Goal: Task Accomplishment & Management: Manage account settings

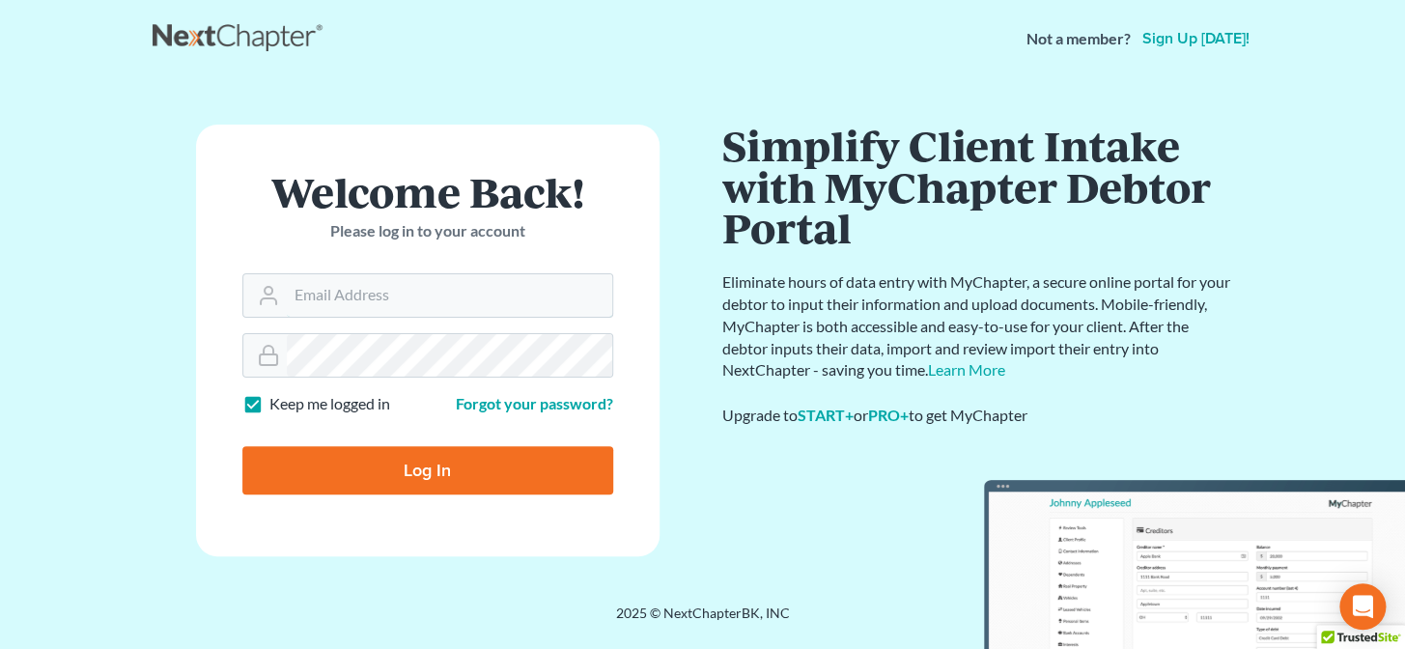
type input "[PERSON_NAME][EMAIL_ADDRESS][DOMAIN_NAME]"
click at [449, 484] on input "Log In" at bounding box center [427, 470] width 371 height 48
type input "Thinking..."
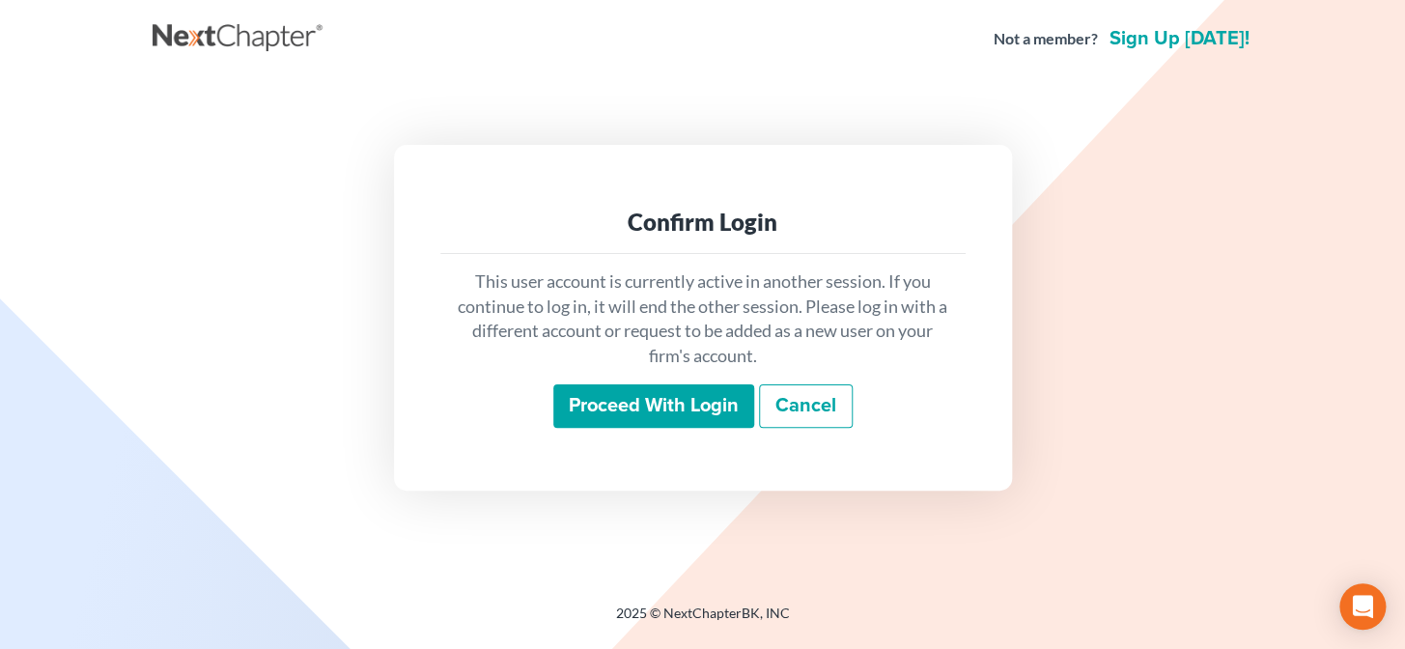
click at [634, 411] on input "Proceed with login" at bounding box center [653, 406] width 201 height 44
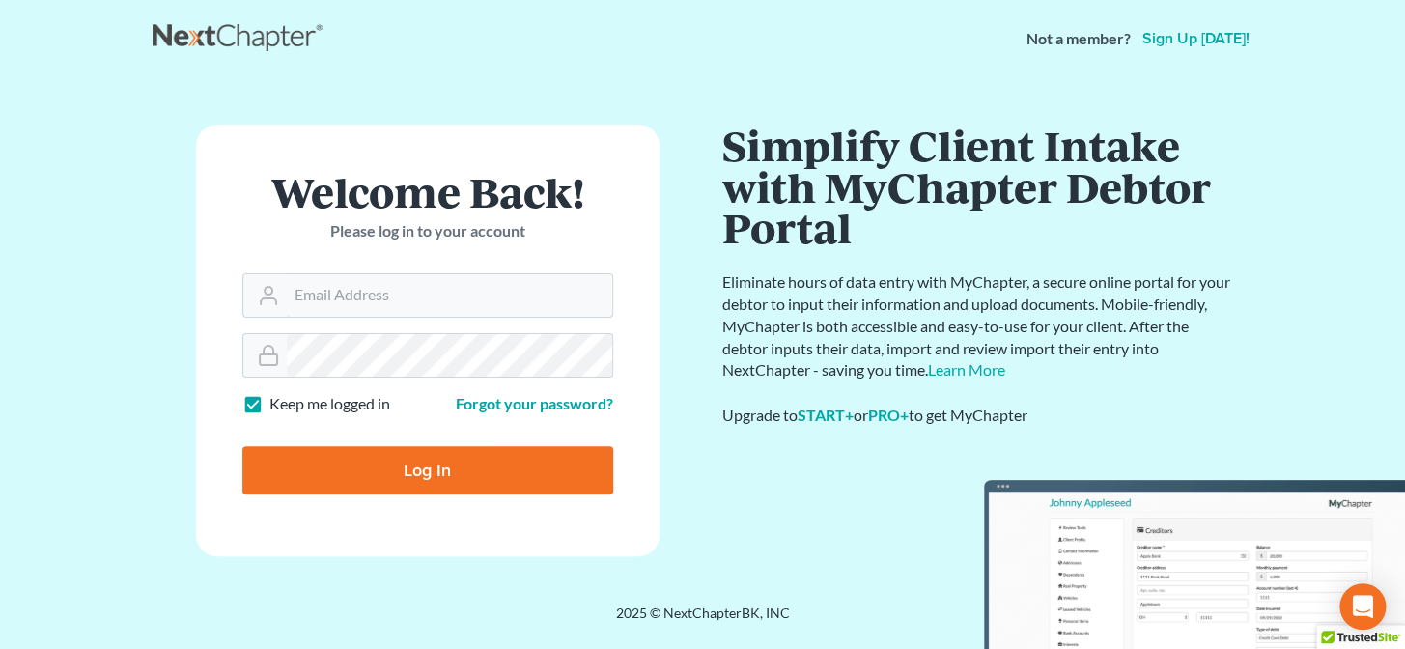
type input "[PERSON_NAME][EMAIL_ADDRESS][DOMAIN_NAME]"
click at [446, 468] on input "Log In" at bounding box center [427, 470] width 371 height 48
type input "Thinking..."
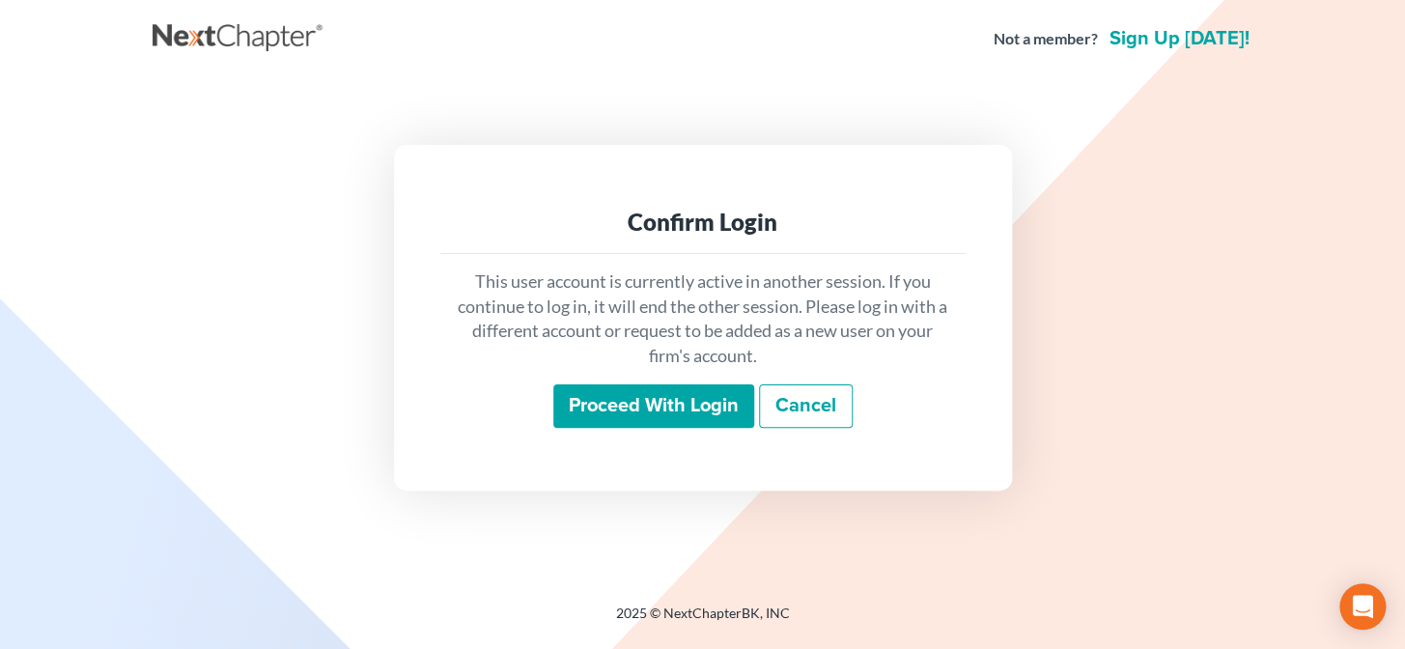
click at [687, 411] on input "Proceed with login" at bounding box center [653, 406] width 201 height 44
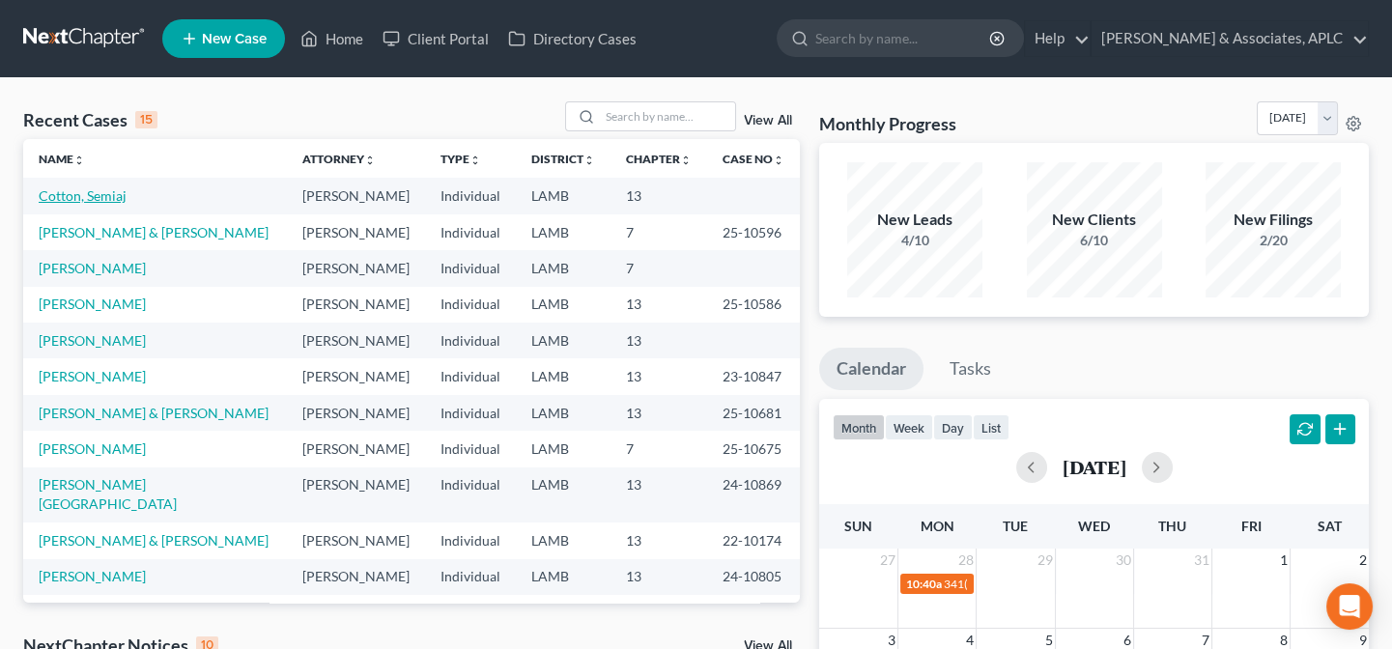
click at [97, 202] on link "Cotton, Semiaj" at bounding box center [83, 195] width 88 height 16
select select "14"
select select "0"
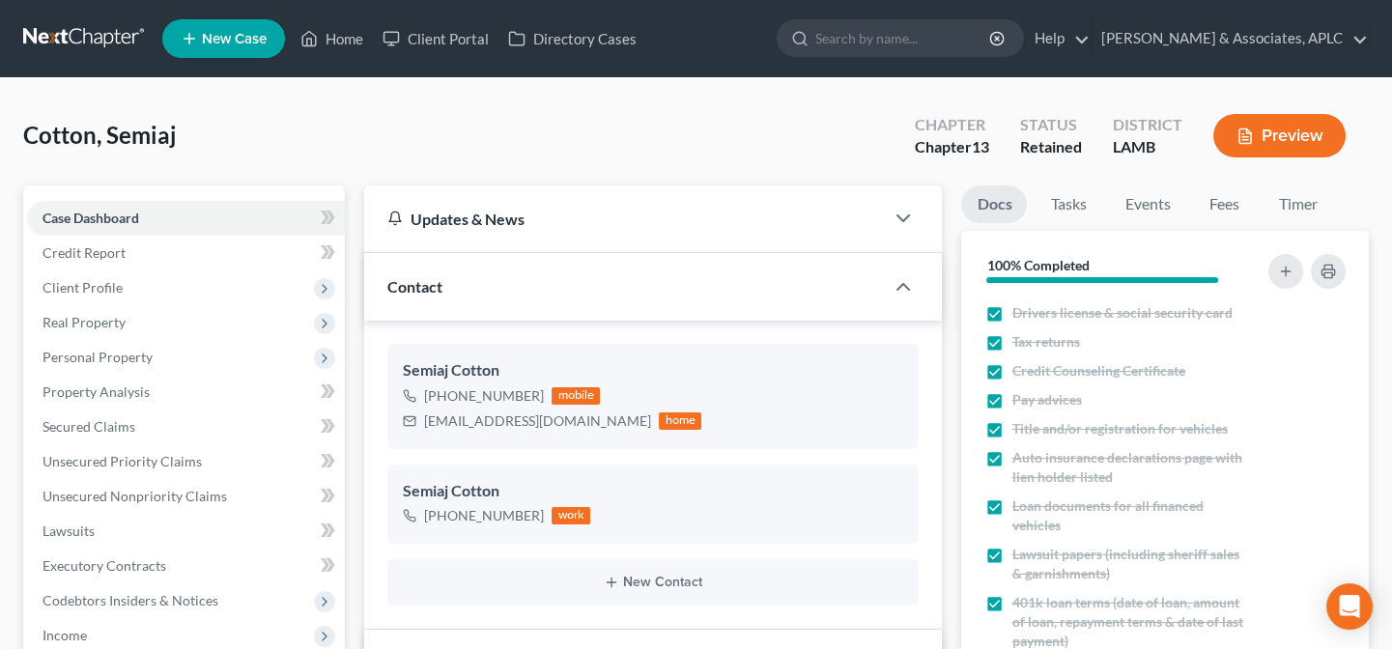
click at [171, 368] on span "Personal Property" at bounding box center [186, 357] width 318 height 35
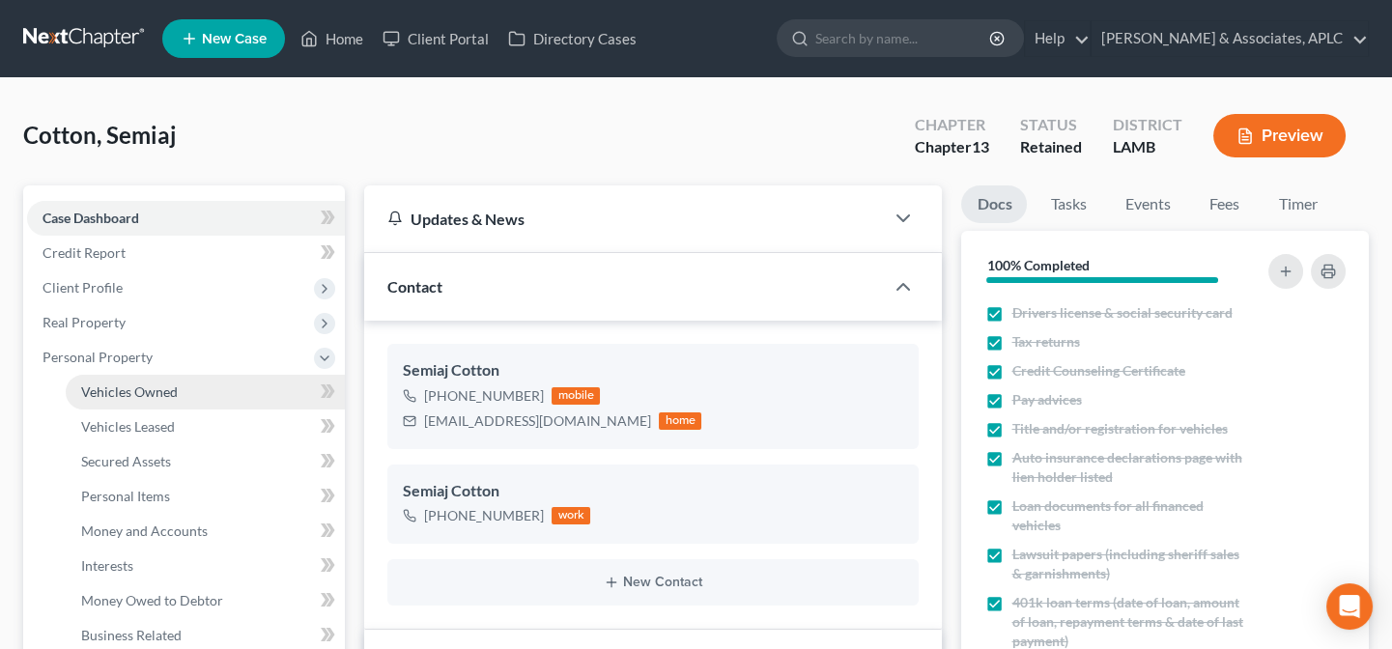
click at [159, 405] on link "Vehicles Owned" at bounding box center [205, 392] width 279 height 35
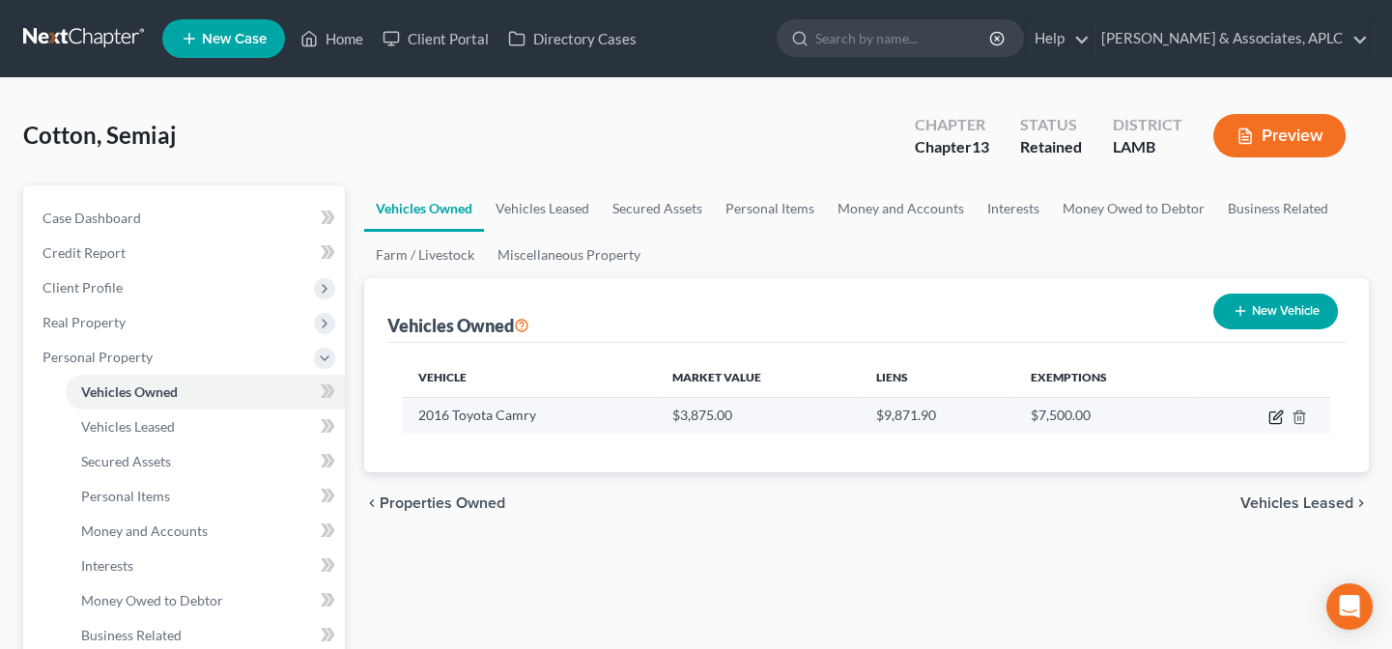
click at [1269, 416] on icon "button" at bounding box center [1275, 418] width 12 height 12
select select "0"
select select "10"
select select "2"
select select "0"
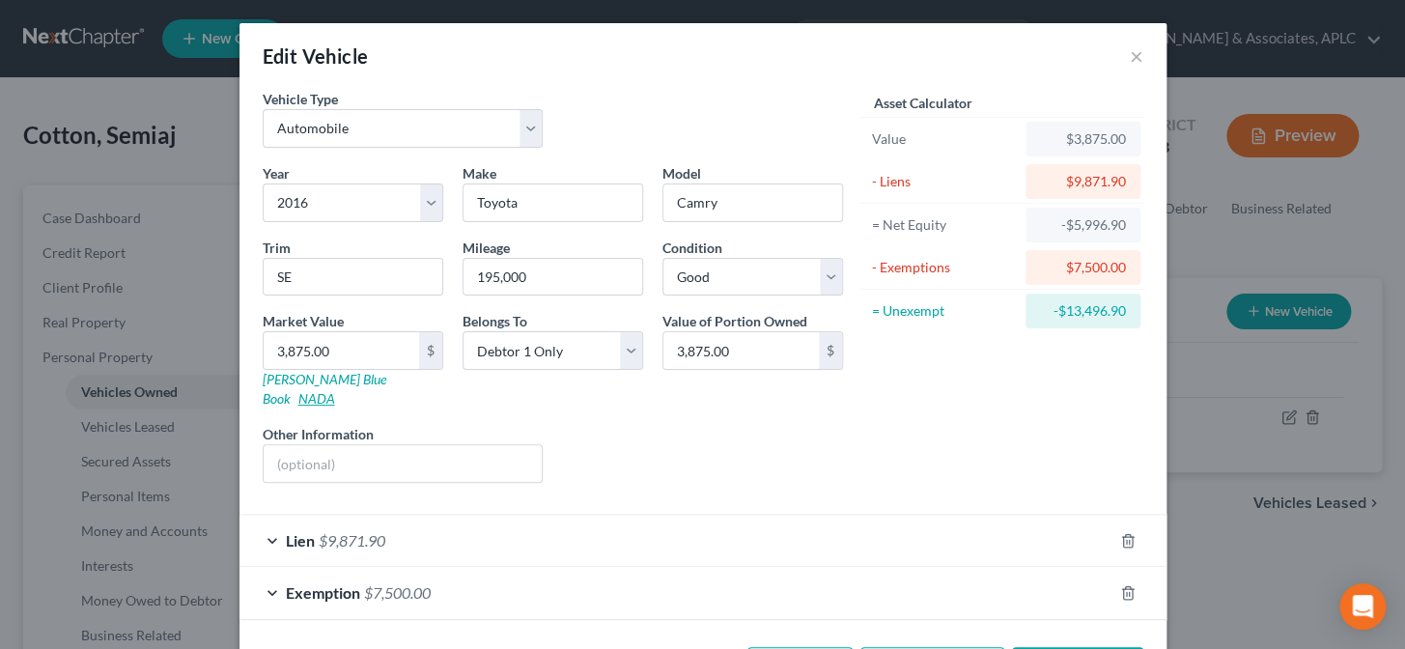
click at [335, 390] on link "NADA" at bounding box center [316, 398] width 37 height 16
click at [1130, 56] on button "×" at bounding box center [1137, 55] width 14 height 23
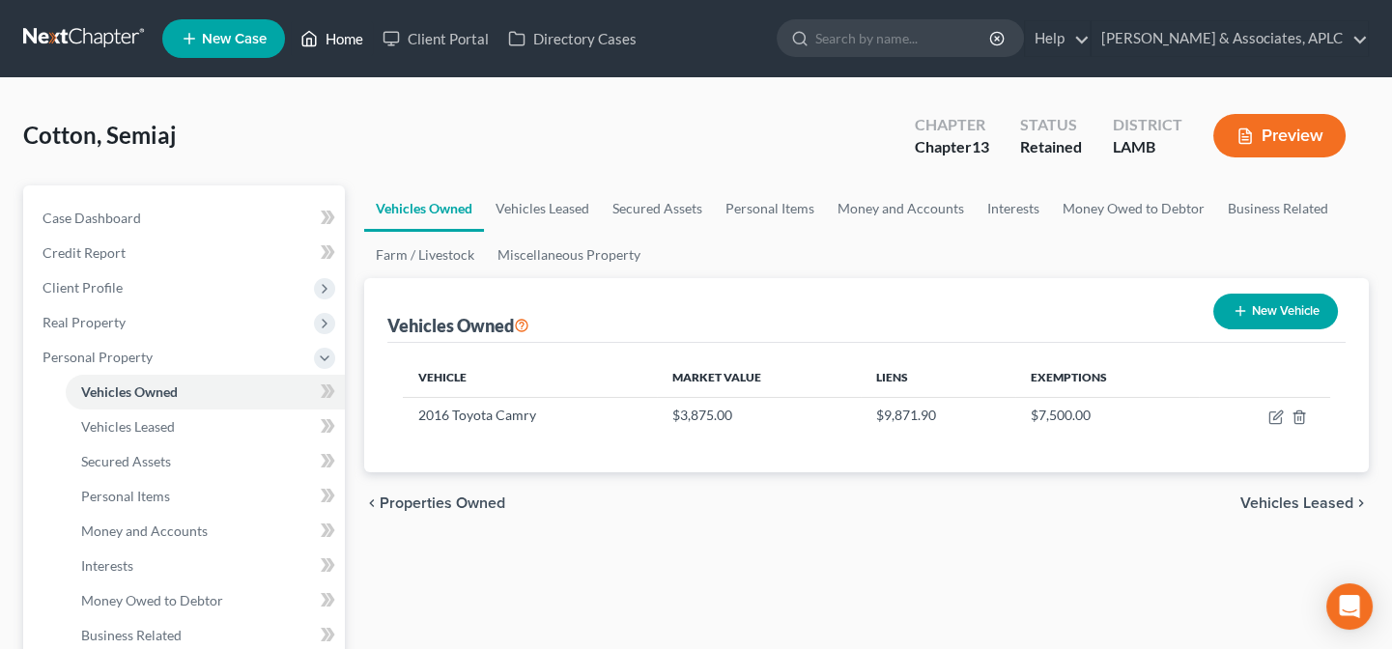
click at [359, 34] on link "Home" at bounding box center [332, 38] width 82 height 35
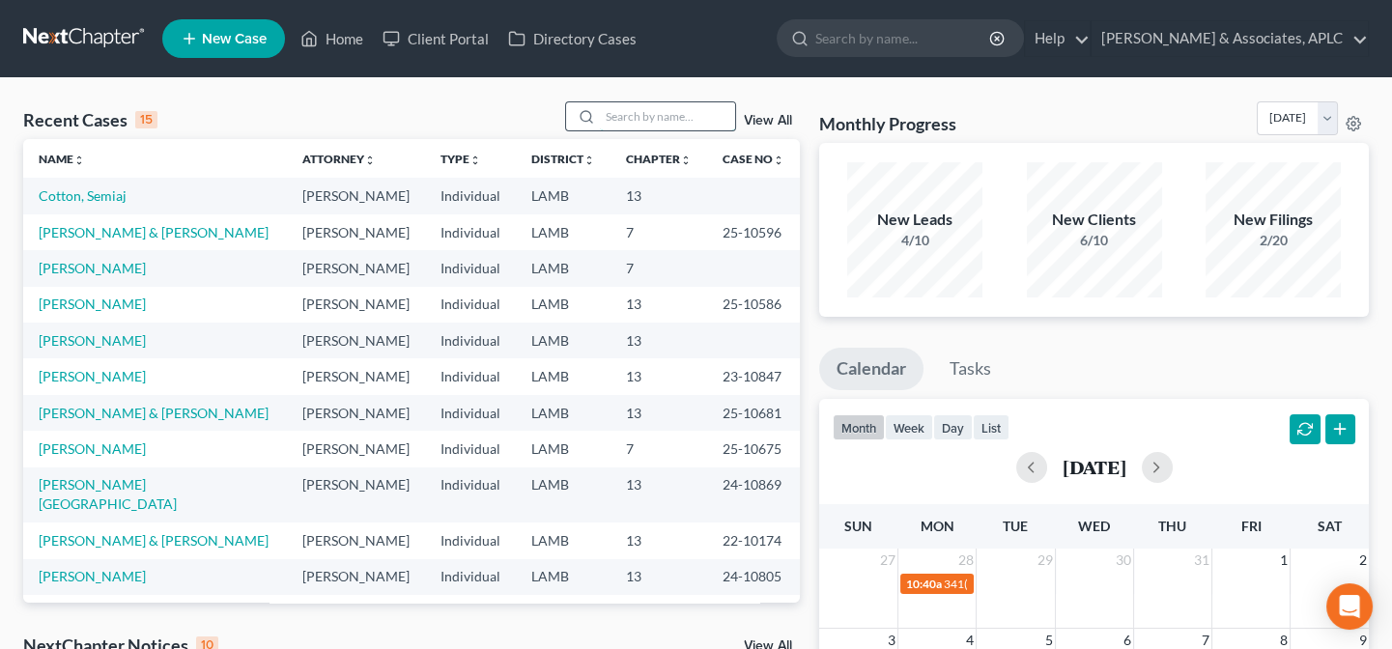
click at [620, 114] on input "search" at bounding box center [667, 116] width 135 height 28
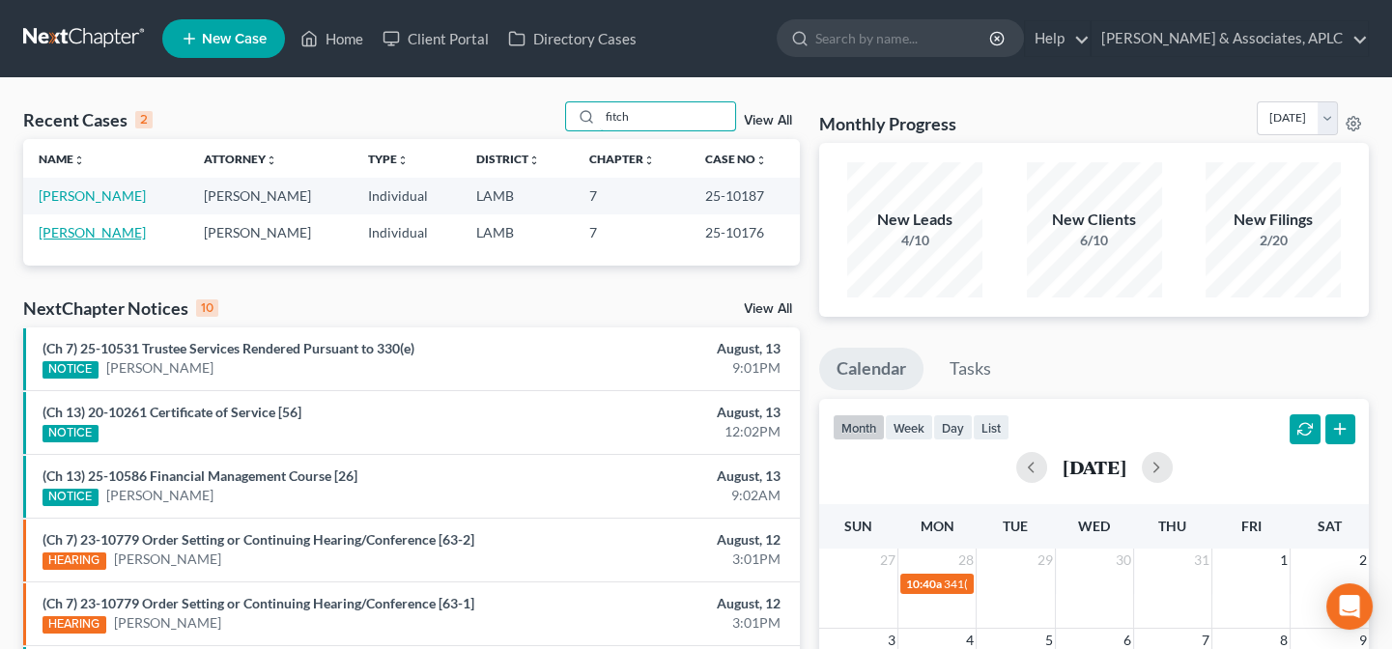
type input "fitch"
click at [87, 231] on link "Fitch, Lauren" at bounding box center [92, 232] width 107 height 16
select select "3"
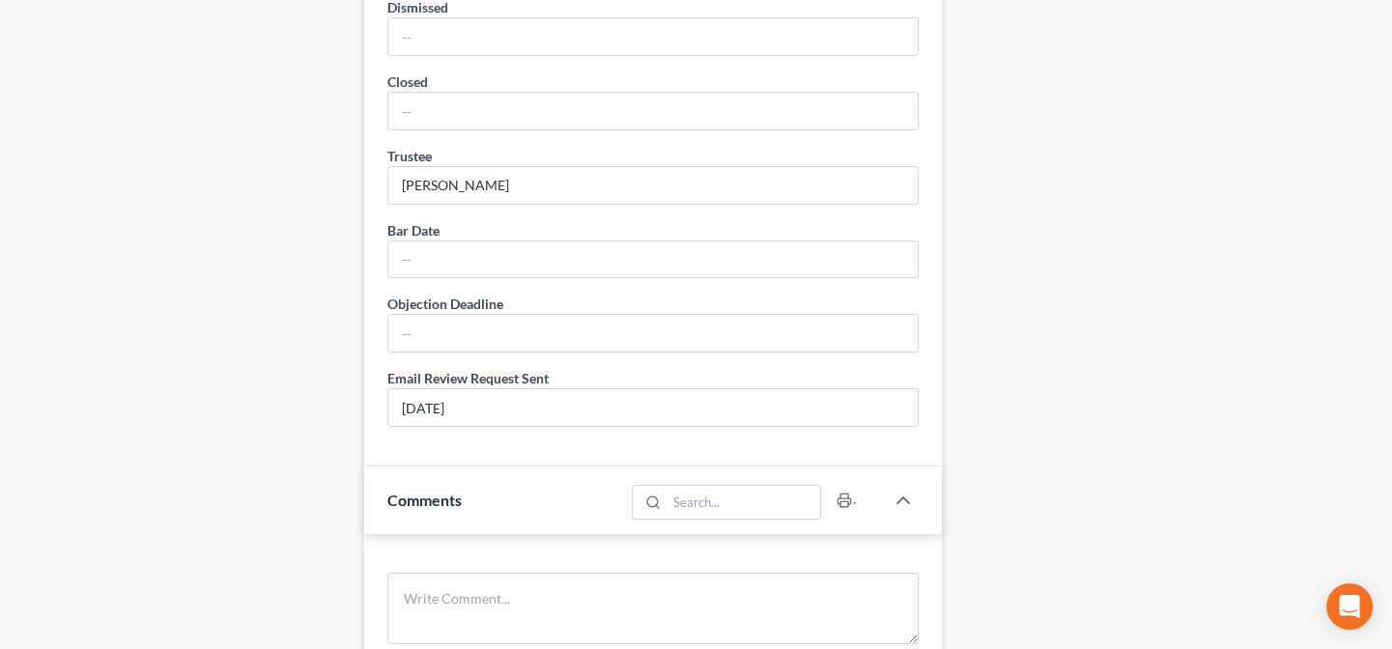
scroll to position [1229, 0]
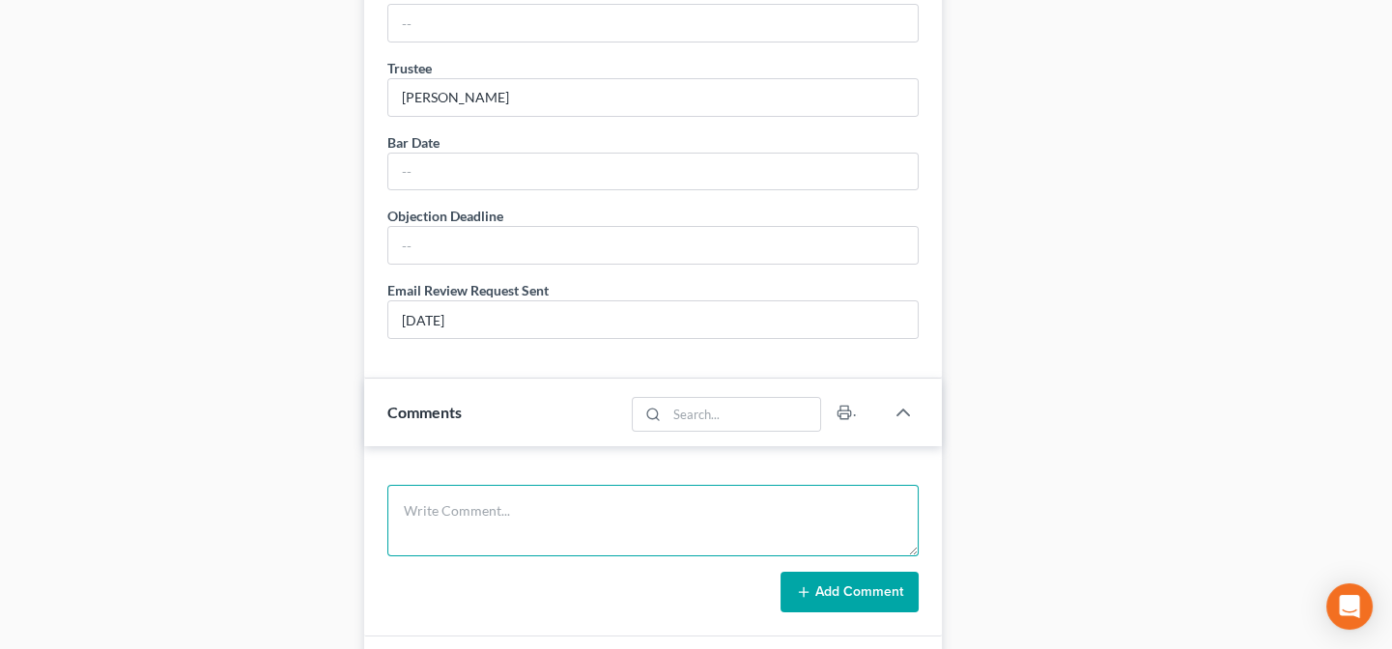
click at [579, 512] on textarea at bounding box center [652, 520] width 531 height 71
type textarea "2024 Tax returns were sent to trustee on 08/14/25"
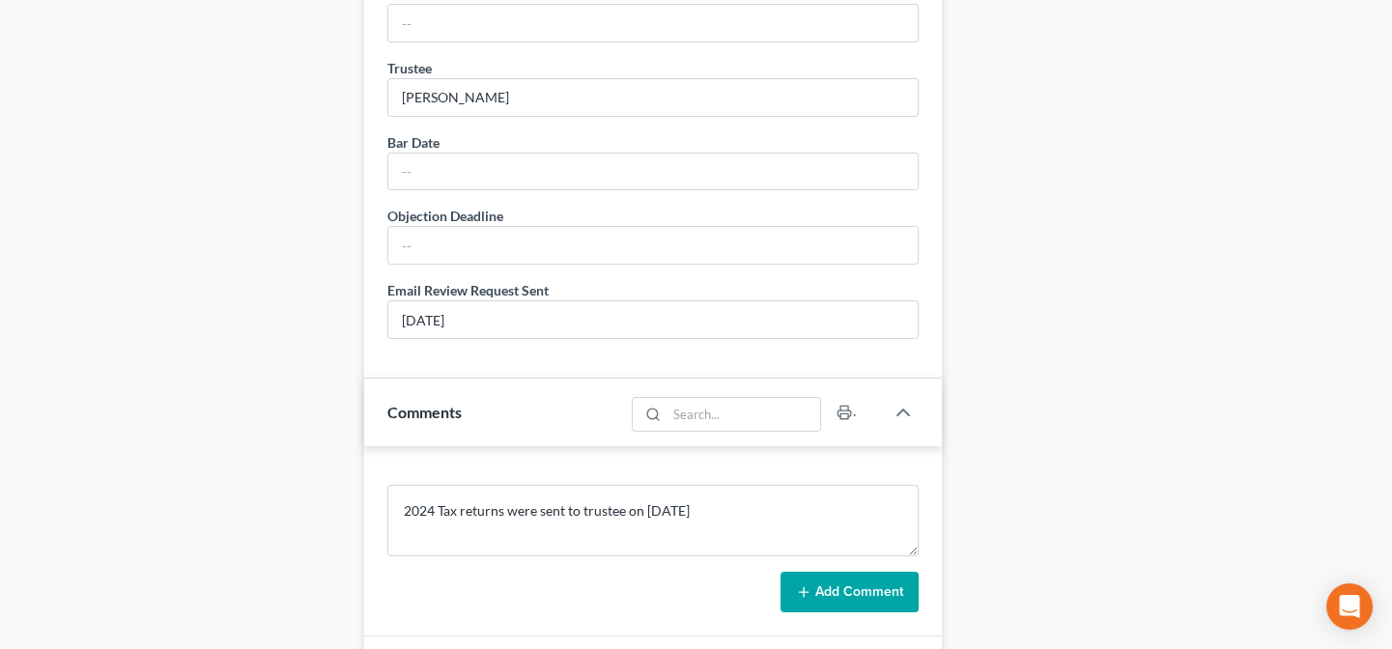
click at [864, 593] on button "Add Comment" at bounding box center [849, 592] width 138 height 41
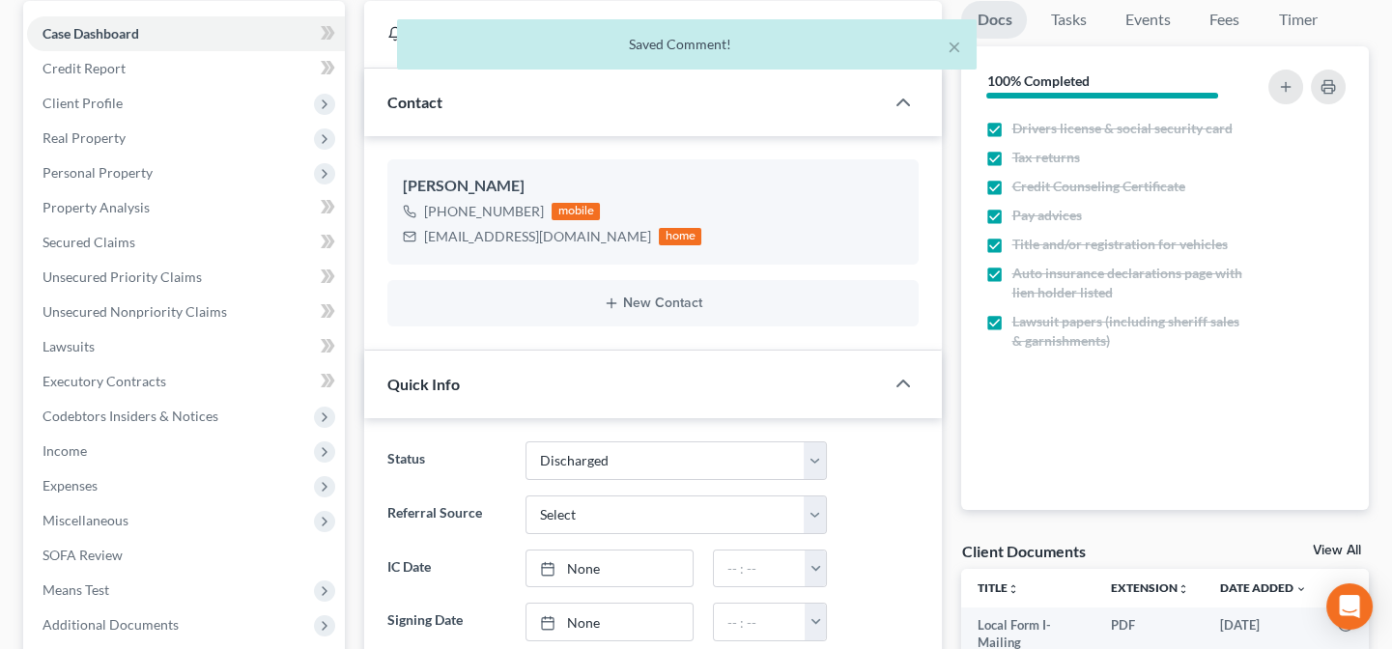
scroll to position [0, 0]
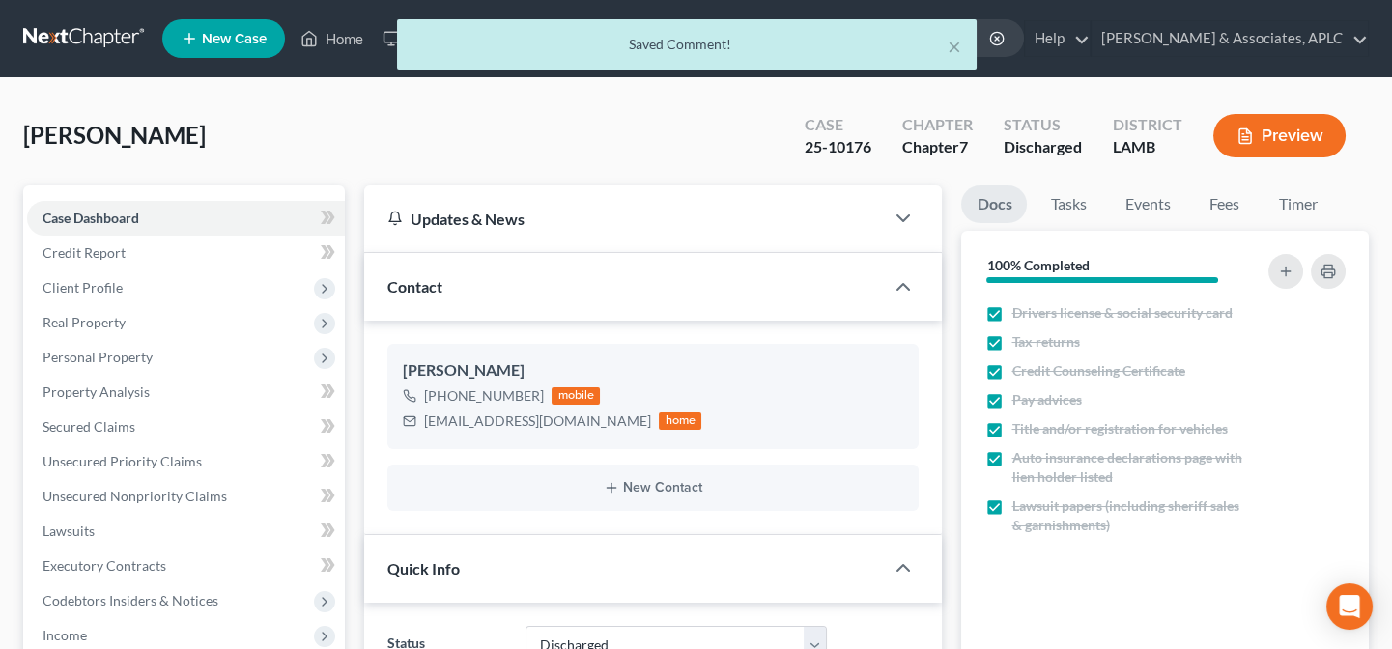
click at [346, 39] on div "× Saved Comment!" at bounding box center [686, 49] width 1392 height 60
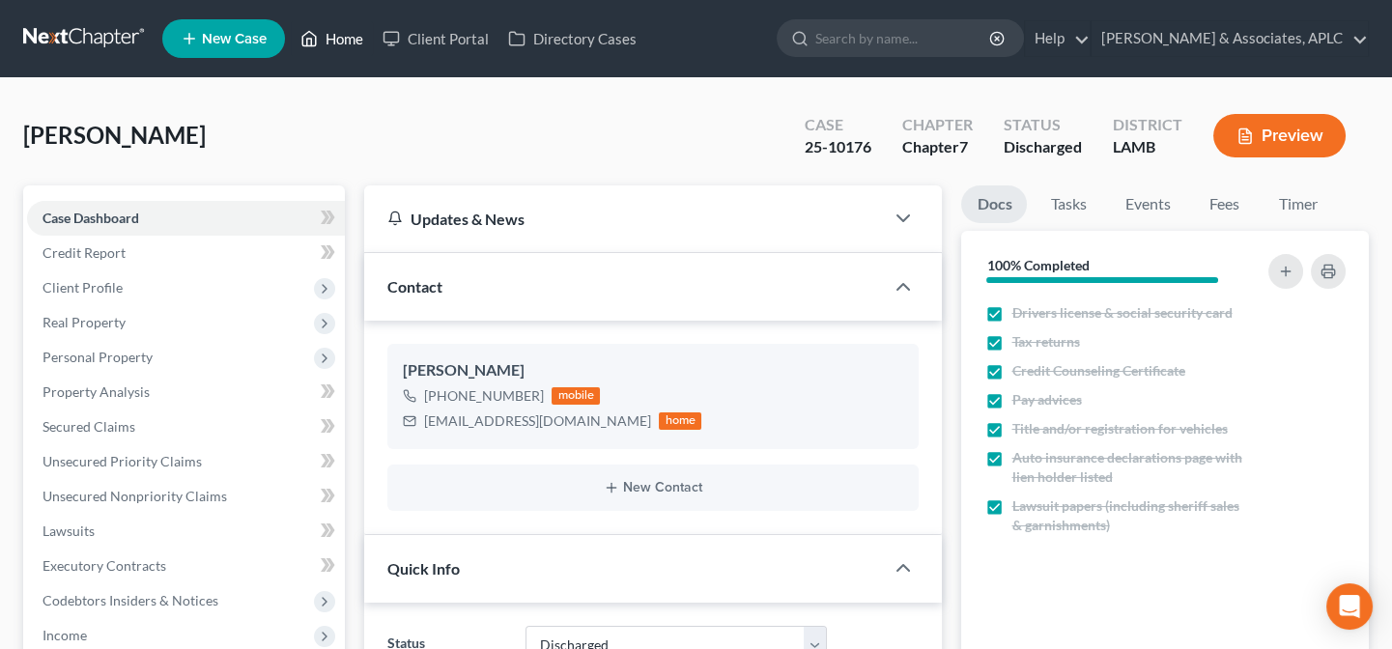
click at [352, 35] on link "Home" at bounding box center [332, 38] width 82 height 35
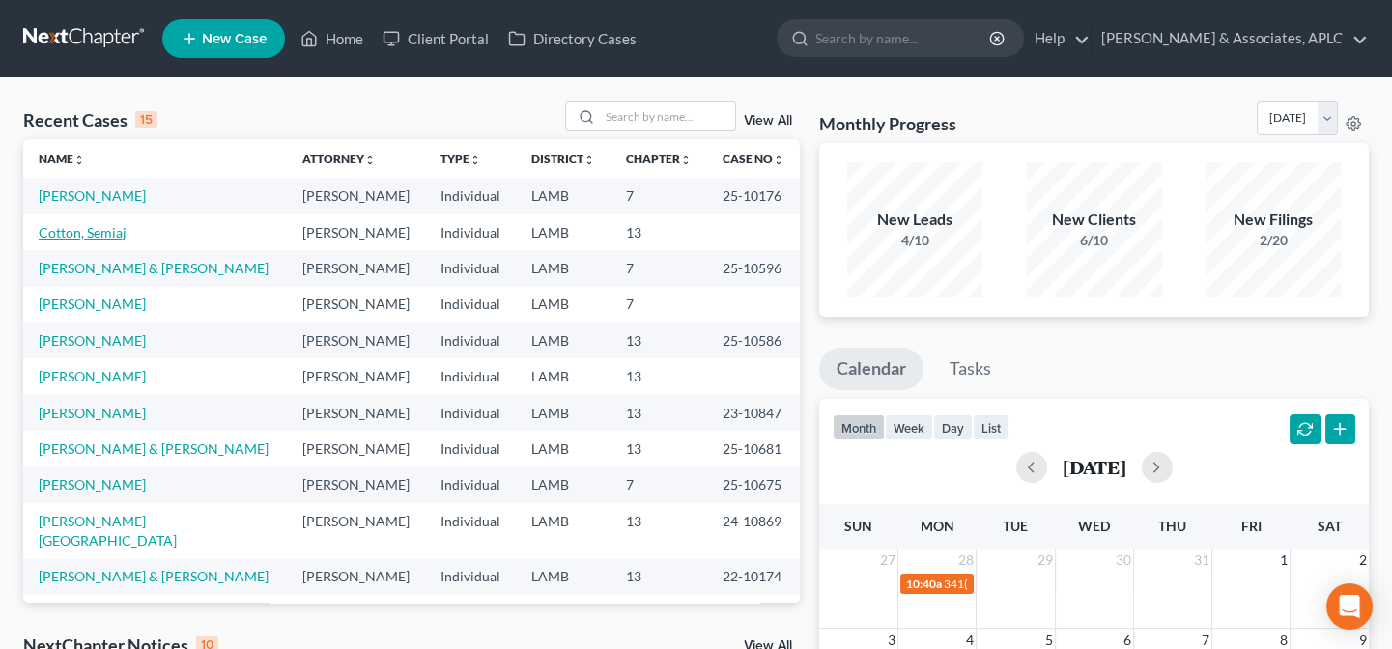
click at [52, 234] on link "Cotton, Semiaj" at bounding box center [83, 232] width 88 height 16
select select "14"
select select "0"
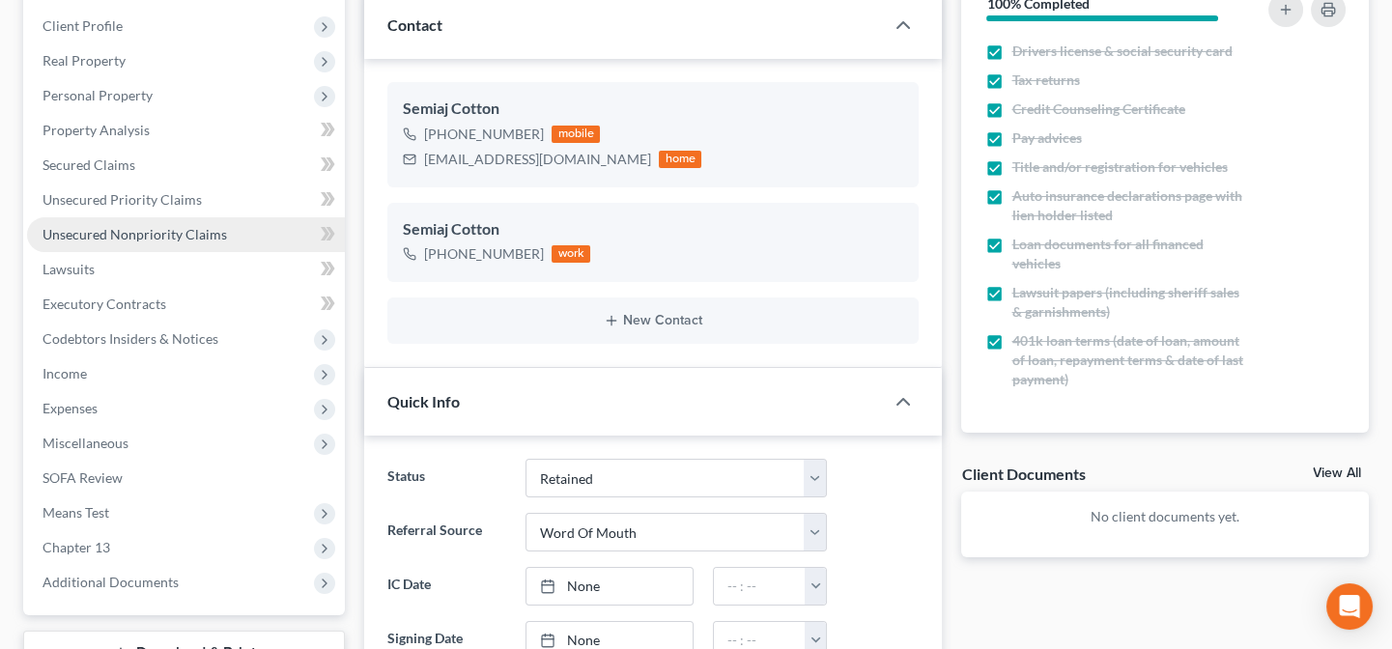
scroll to position [263, 0]
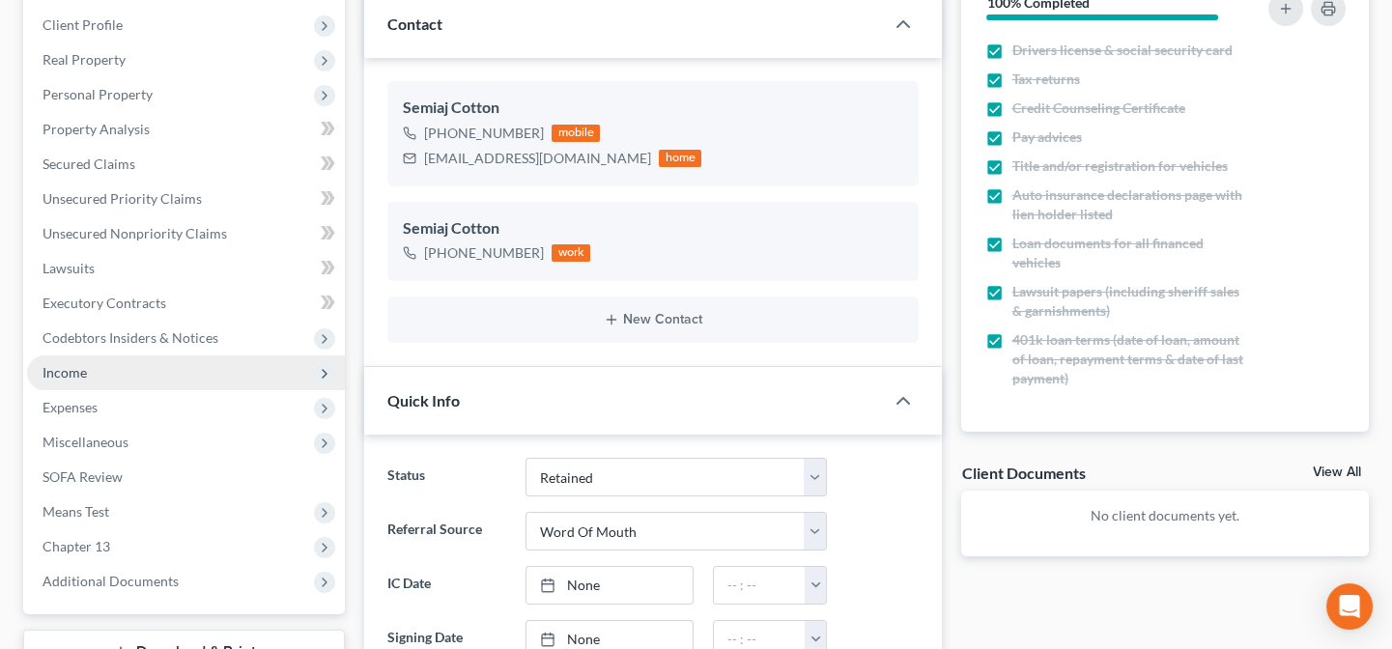
click at [70, 366] on span "Income" at bounding box center [64, 372] width 44 height 16
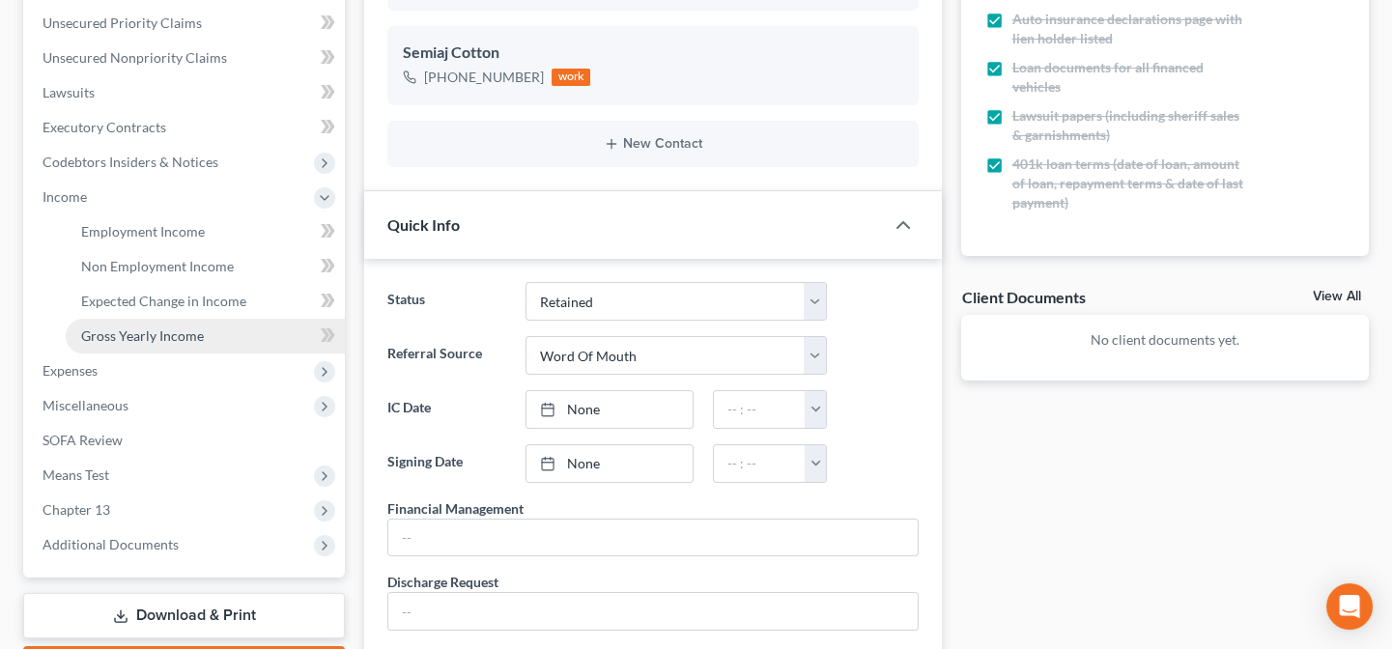
click at [115, 335] on span "Gross Yearly Income" at bounding box center [142, 335] width 123 height 16
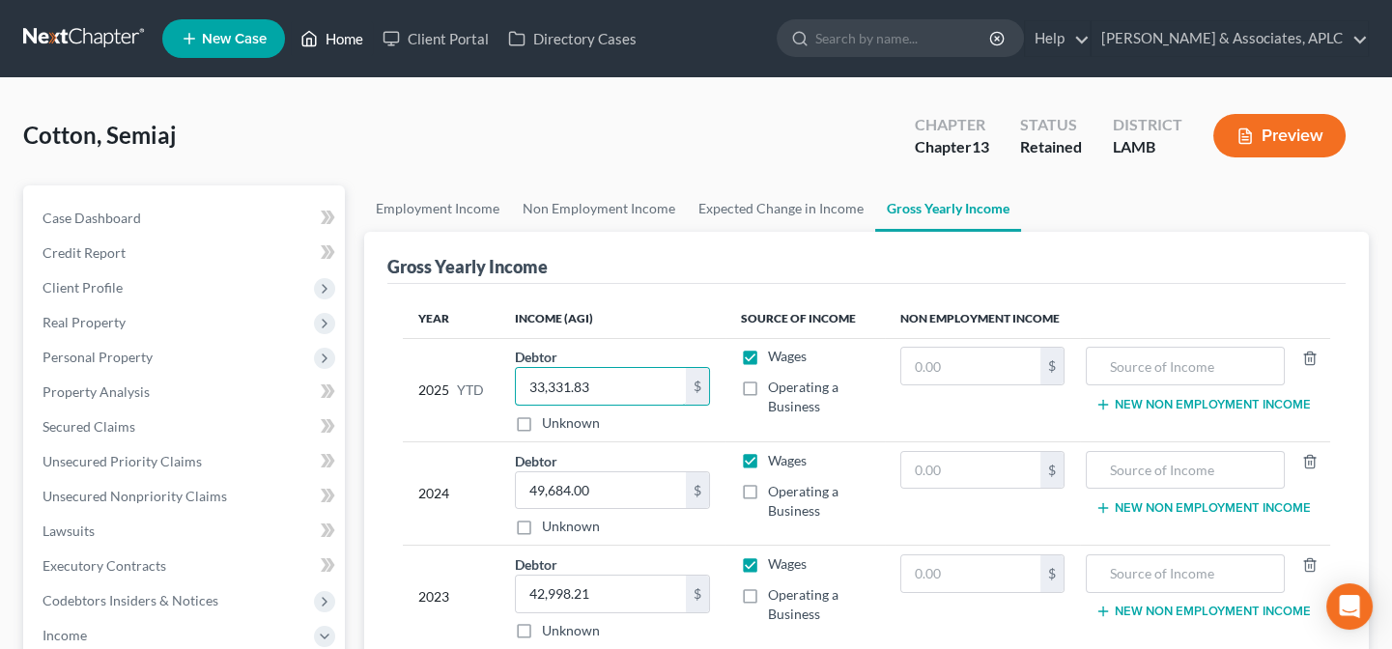
type input "33,331.83"
click at [354, 38] on link "Home" at bounding box center [332, 38] width 82 height 35
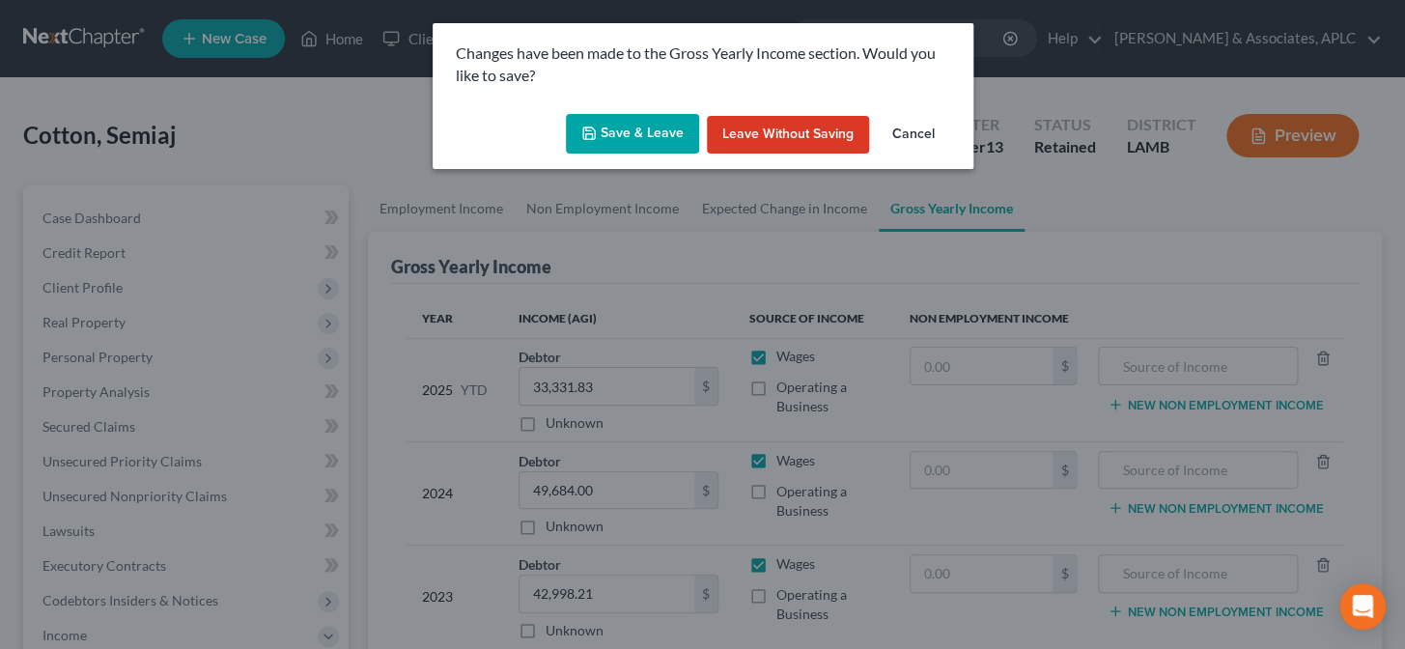
click at [612, 145] on button "Save & Leave" at bounding box center [632, 134] width 133 height 41
